Goal: Task Accomplishment & Management: Complete application form

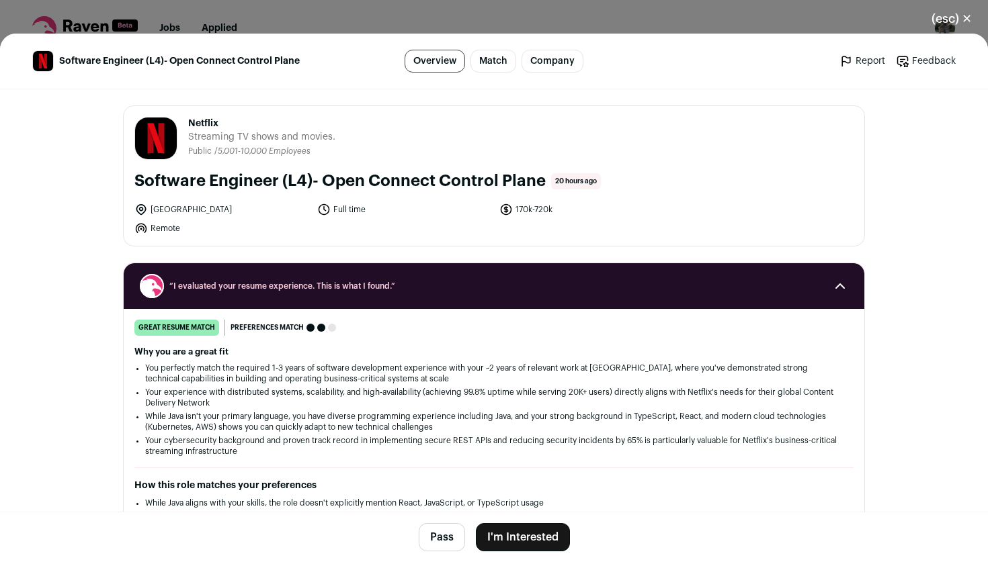
click at [538, 544] on button "I'm Interested" at bounding box center [523, 537] width 94 height 28
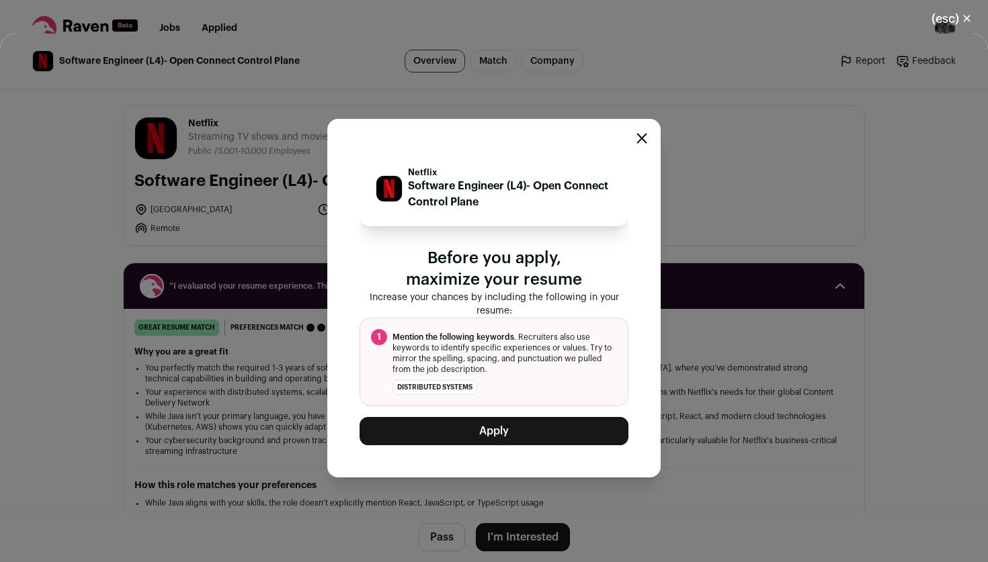
click at [579, 442] on button "Apply" at bounding box center [493, 431] width 269 height 28
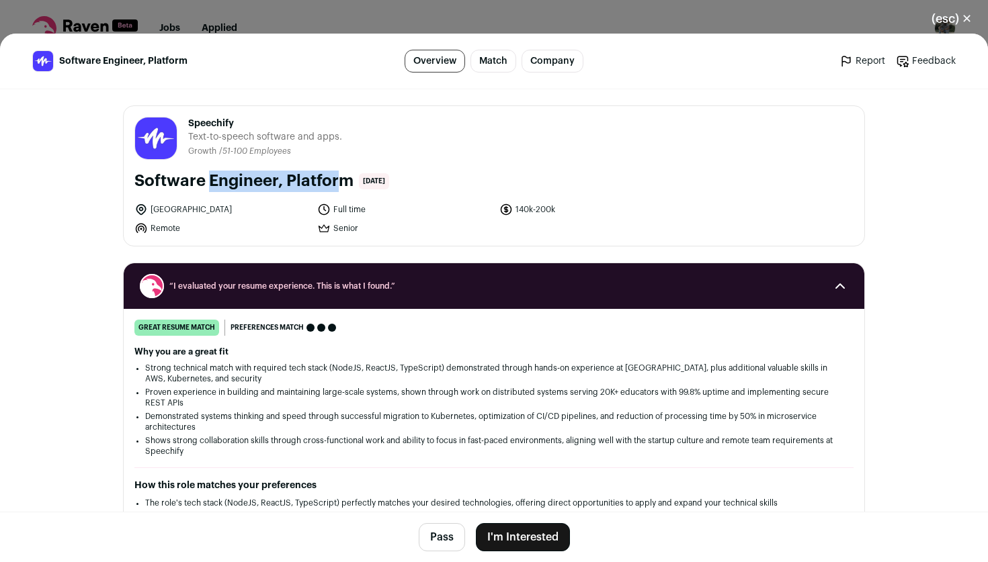
drag, startPoint x: 138, startPoint y: 181, endPoint x: 278, endPoint y: 181, distance: 139.1
click at [278, 181] on h1 "Software Engineer, Platform" at bounding box center [243, 182] width 219 height 22
copy h1 "Software Engineer"
drag, startPoint x: 189, startPoint y: 122, endPoint x: 247, endPoint y: 122, distance: 58.5
click at [247, 122] on span "Speechify" at bounding box center [265, 123] width 154 height 13
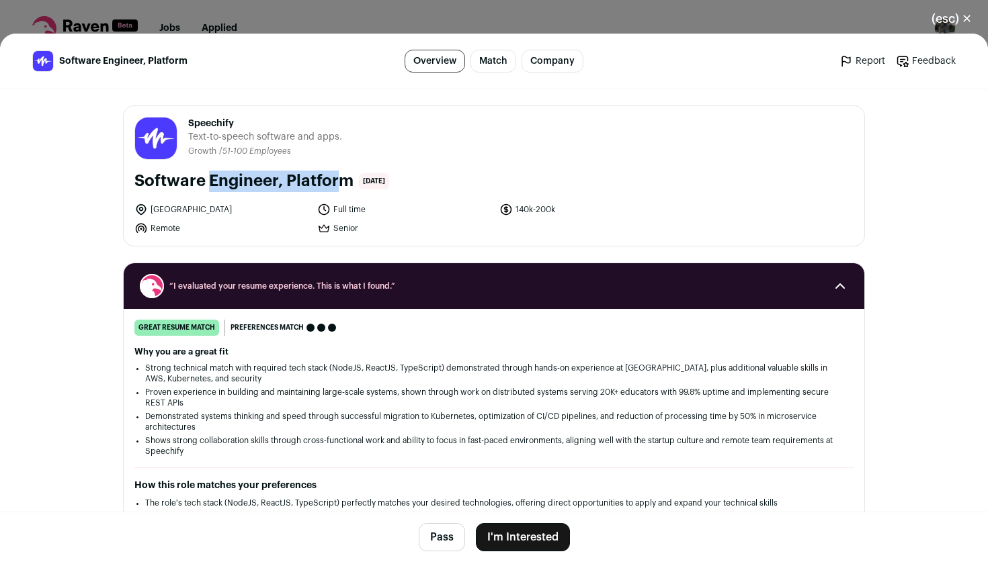
copy span "Speechify"
